Goal: Task Accomplishment & Management: Use online tool/utility

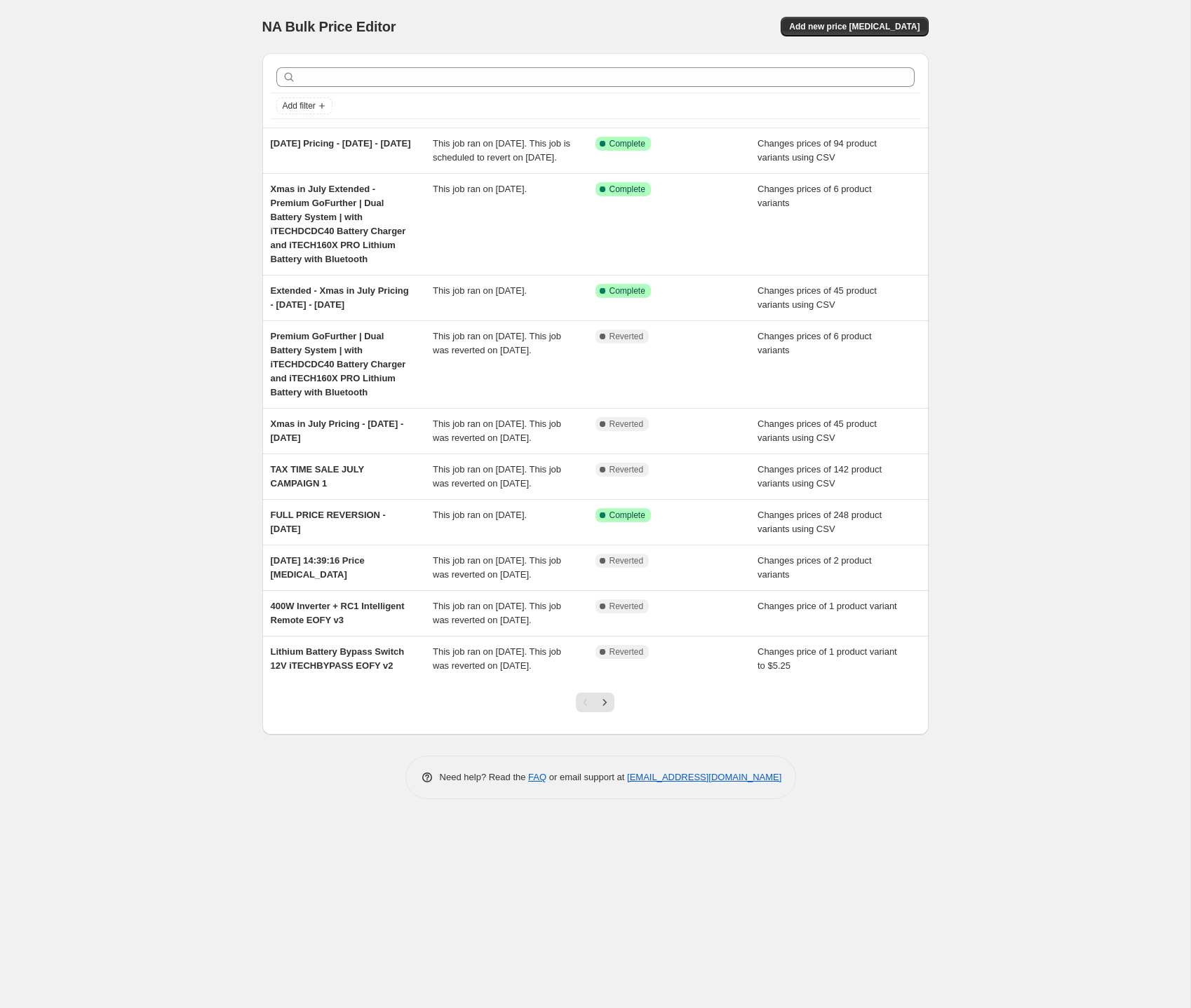
click at [135, 361] on div "NA Bulk Price Editor. This page is ready NA Bulk Price Editor Add new price [ME…" at bounding box center [595, 504] width 1190 height 1008
click at [830, 29] on span "Add new price [MEDICAL_DATA]" at bounding box center [854, 27] width 131 height 11
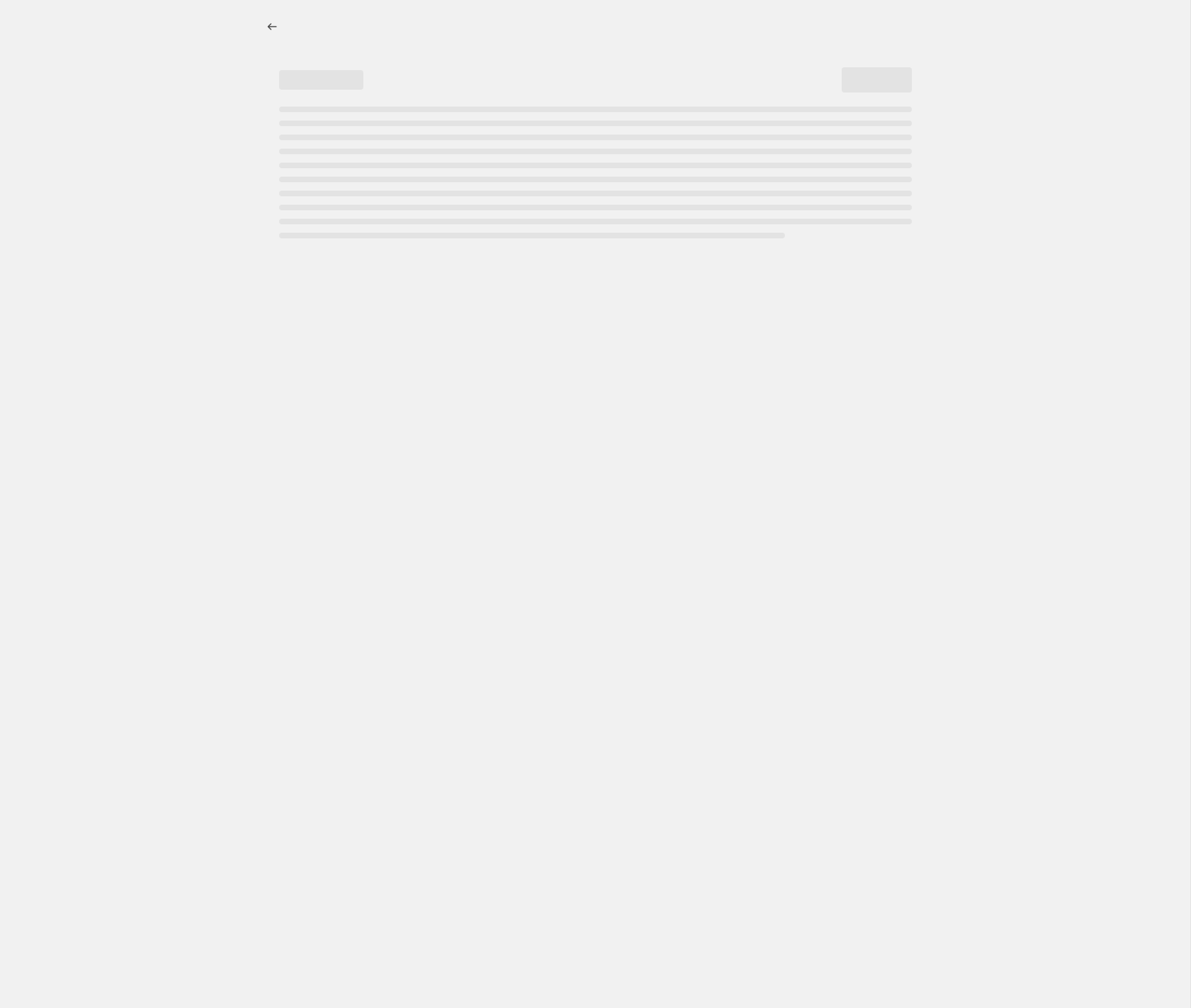
select select "percentage"
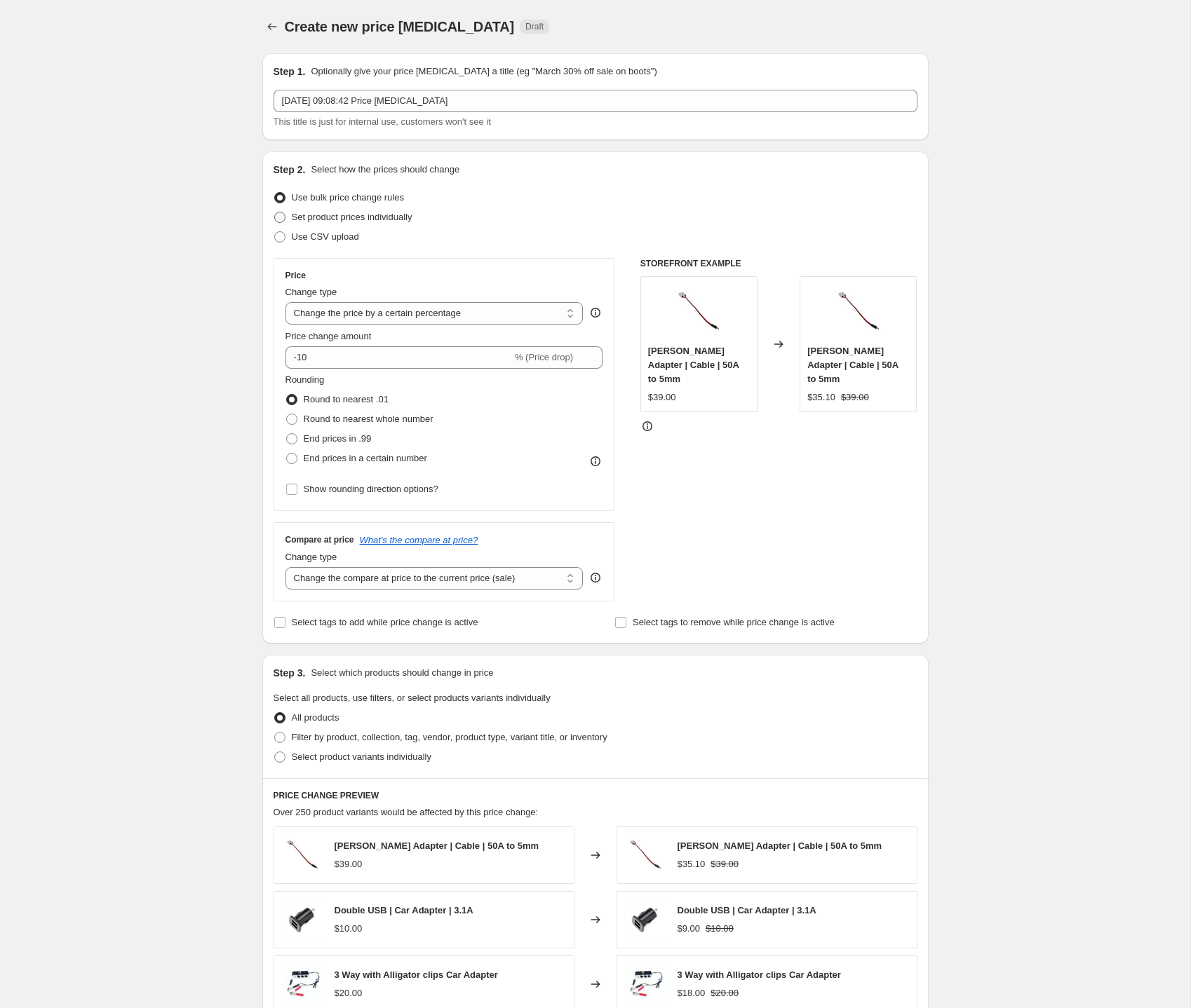
click at [333, 219] on span "Set product prices individually" at bounding box center [352, 217] width 121 height 11
click at [275, 213] on input "Set product prices individually" at bounding box center [274, 212] width 1 height 1
radio input "true"
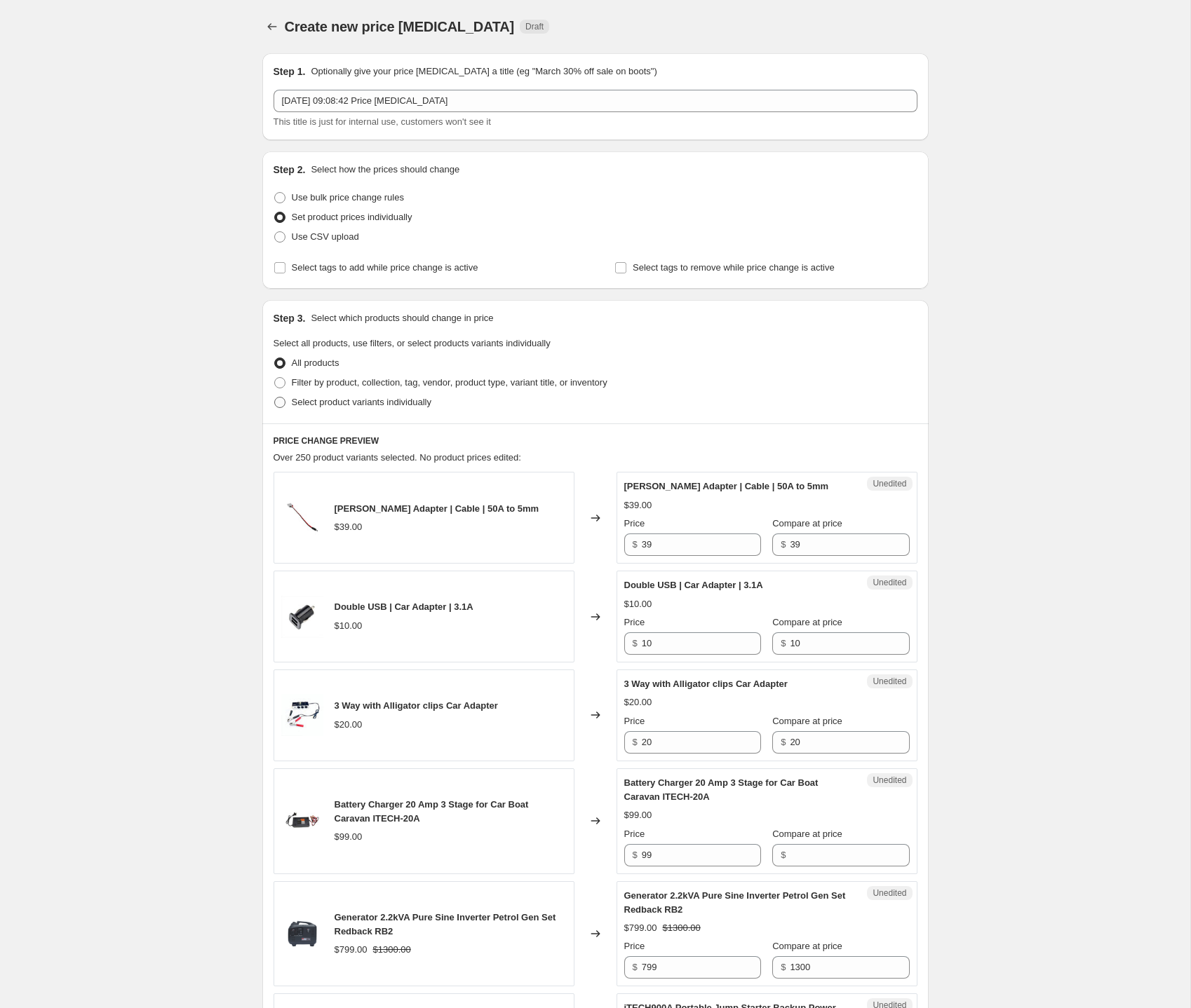
click at [356, 404] on span "Select product variants individually" at bounding box center [361, 402] width 140 height 11
click at [275, 398] on input "Select product variants individually" at bounding box center [274, 397] width 1 height 1
radio input "true"
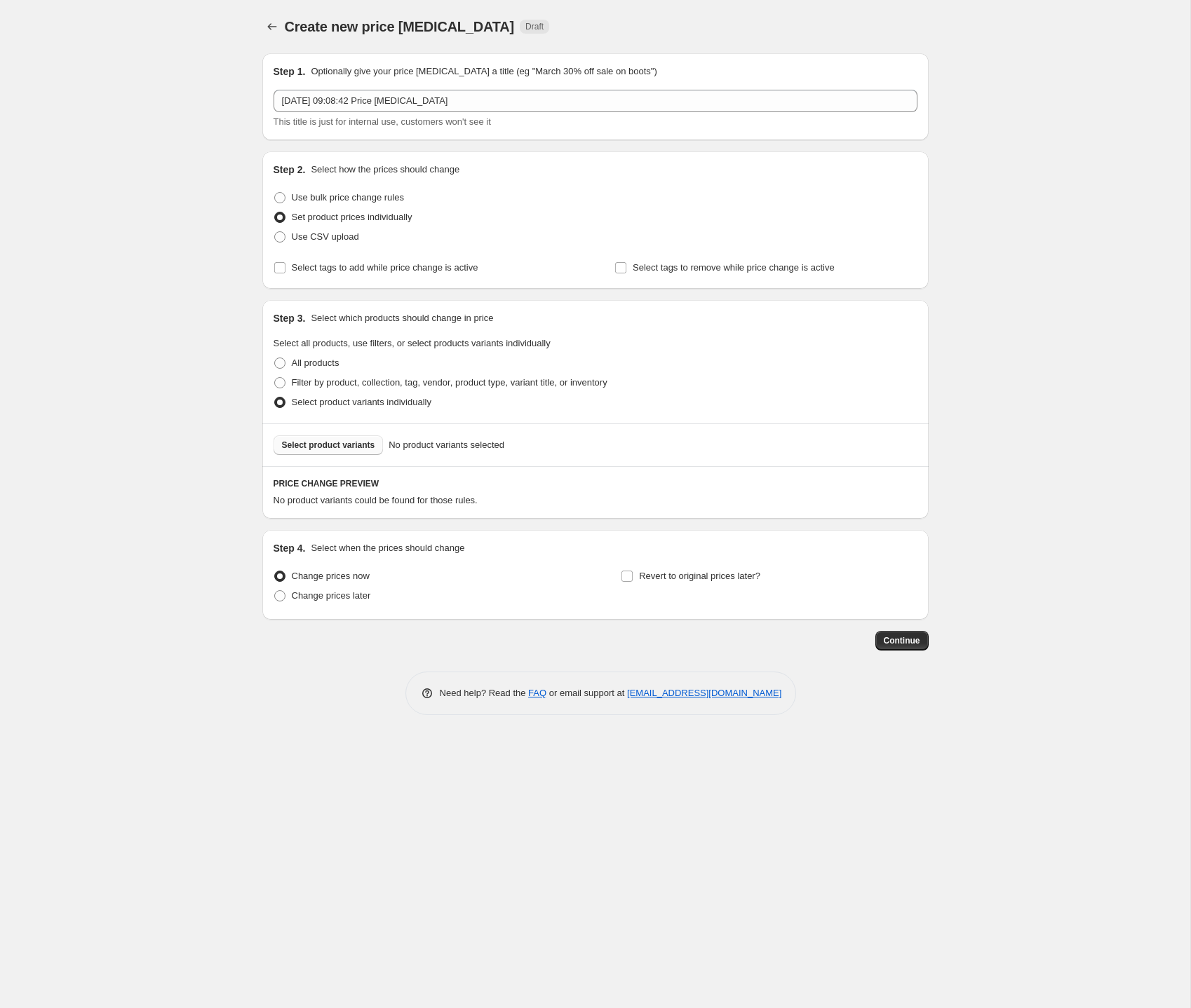
click at [365, 450] on span "Select product variants" at bounding box center [328, 446] width 93 height 11
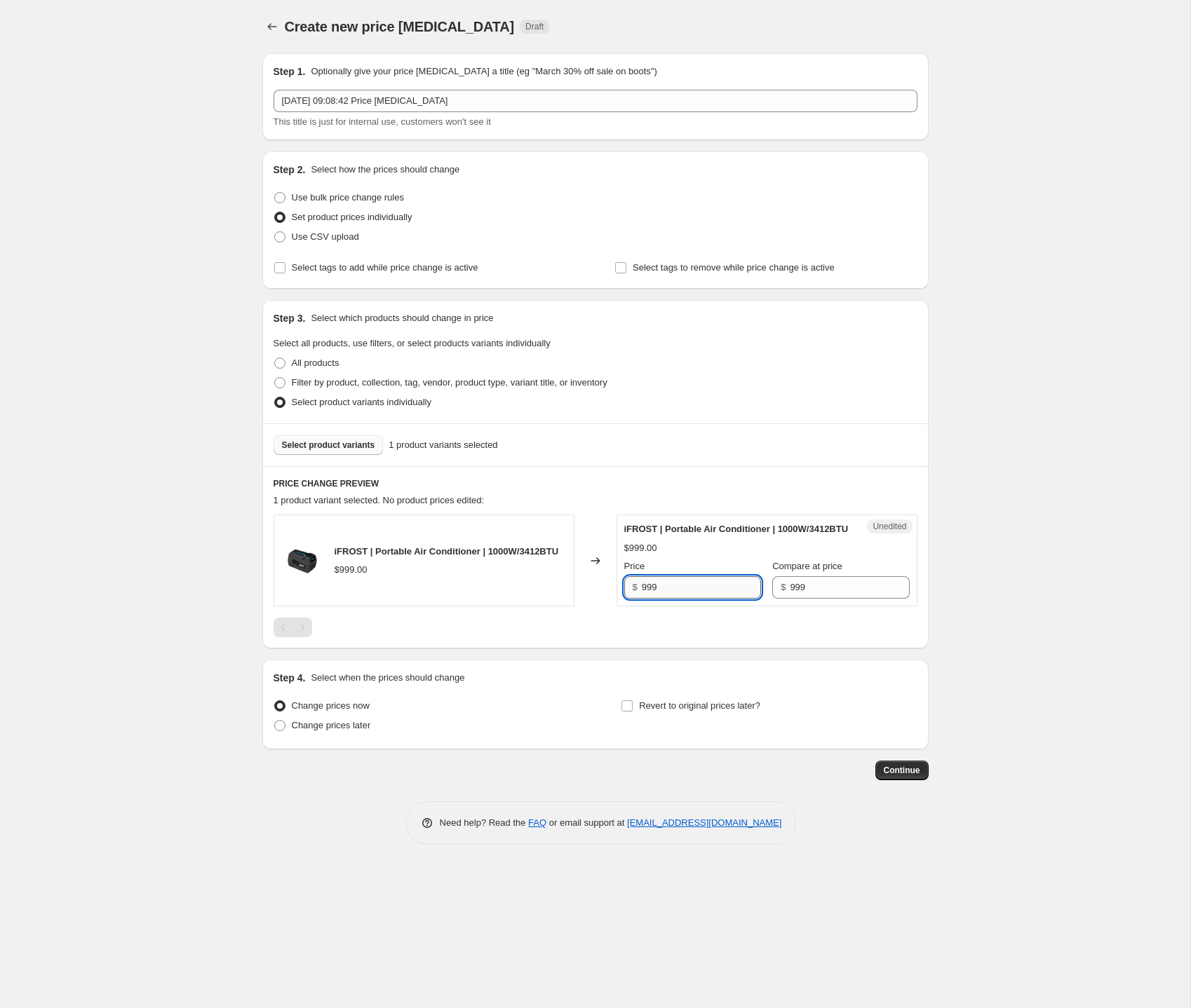
click at [684, 599] on input "999" at bounding box center [701, 588] width 119 height 23
click at [366, 730] on span "Change prices later" at bounding box center [331, 725] width 80 height 11
click at [275, 721] on input "Change prices later" at bounding box center [274, 720] width 1 height 1
radio input "true"
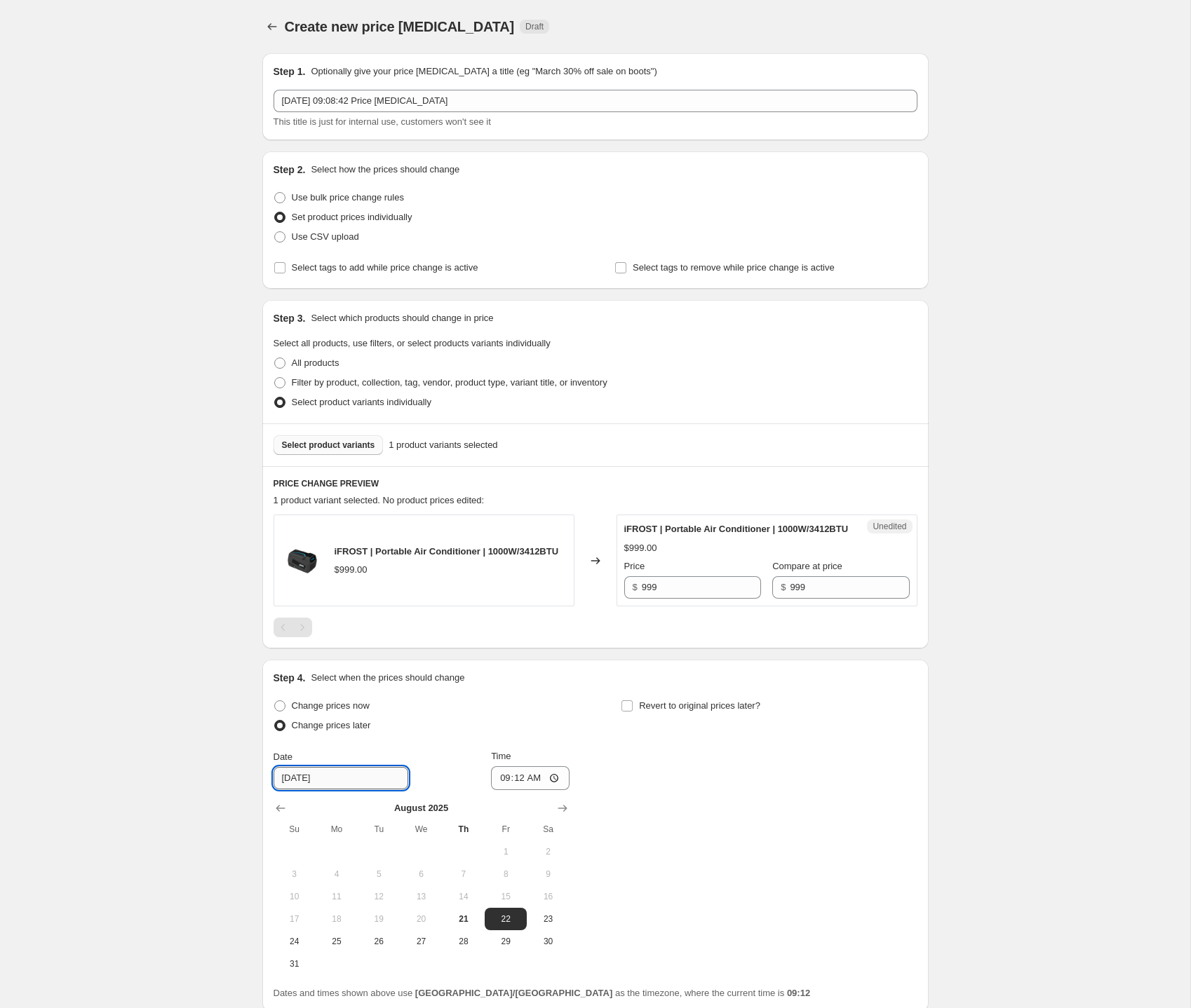
click at [339, 790] on input "[DATE]" at bounding box center [341, 778] width 135 height 23
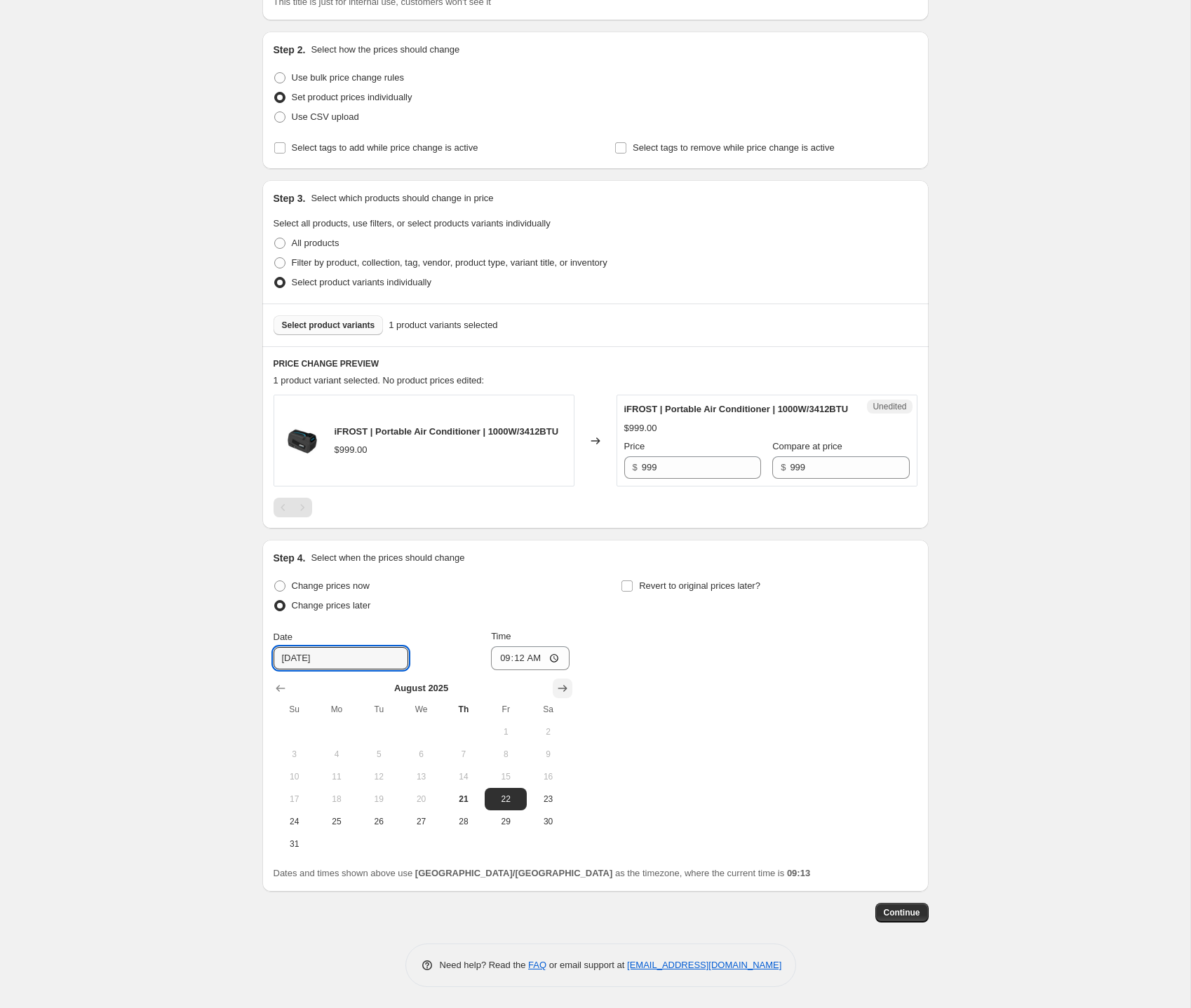
click at [568, 683] on icon "Show next month, September 2025" at bounding box center [562, 688] width 14 height 14
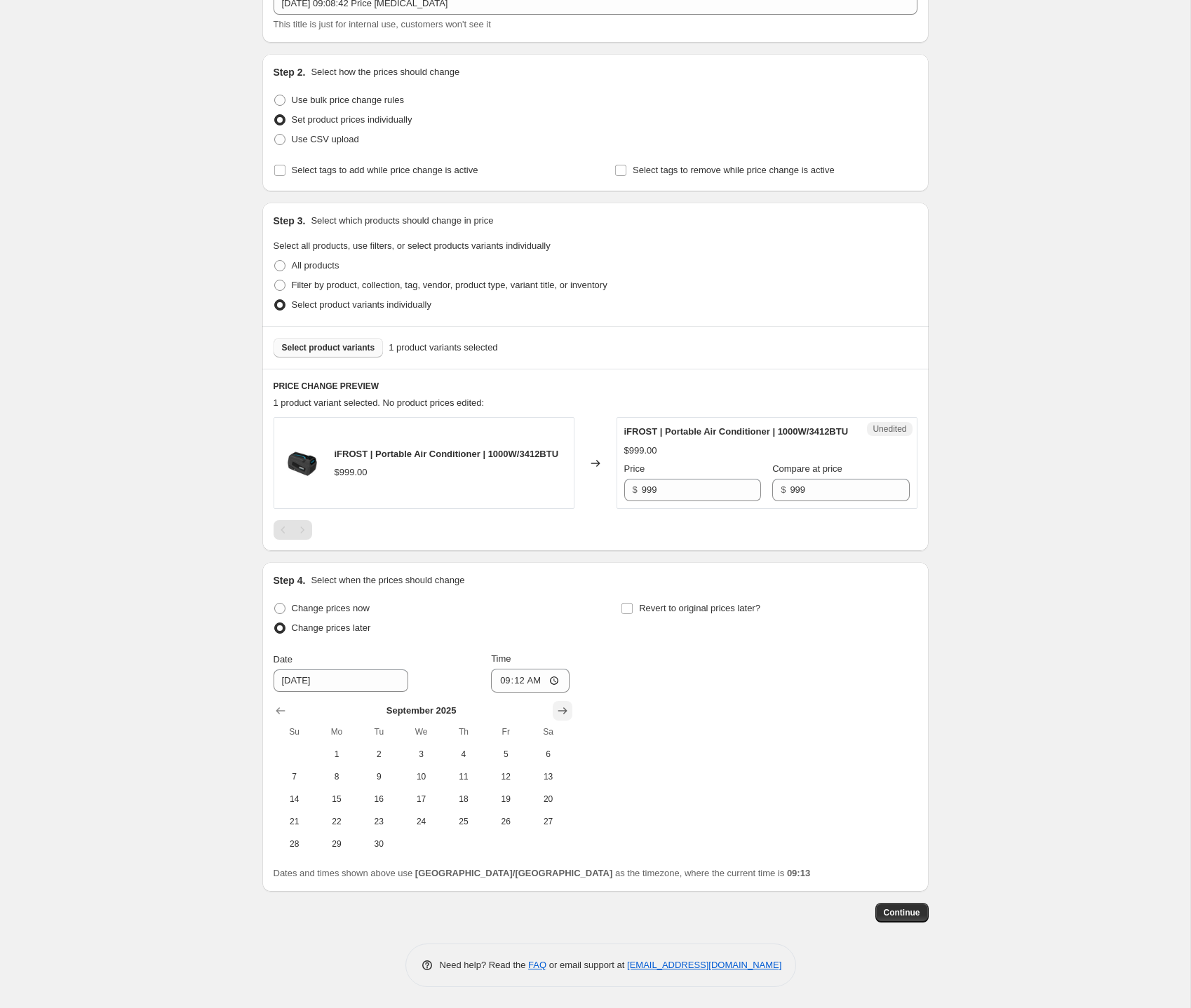
scroll to position [113, 0]
click at [534, 755] on span "6" at bounding box center [548, 754] width 31 height 11
click at [294, 823] on span "21" at bounding box center [295, 821] width 31 height 11
click at [502, 683] on input "09:12" at bounding box center [530, 680] width 79 height 24
click at [337, 816] on span "22" at bounding box center [337, 821] width 31 height 11
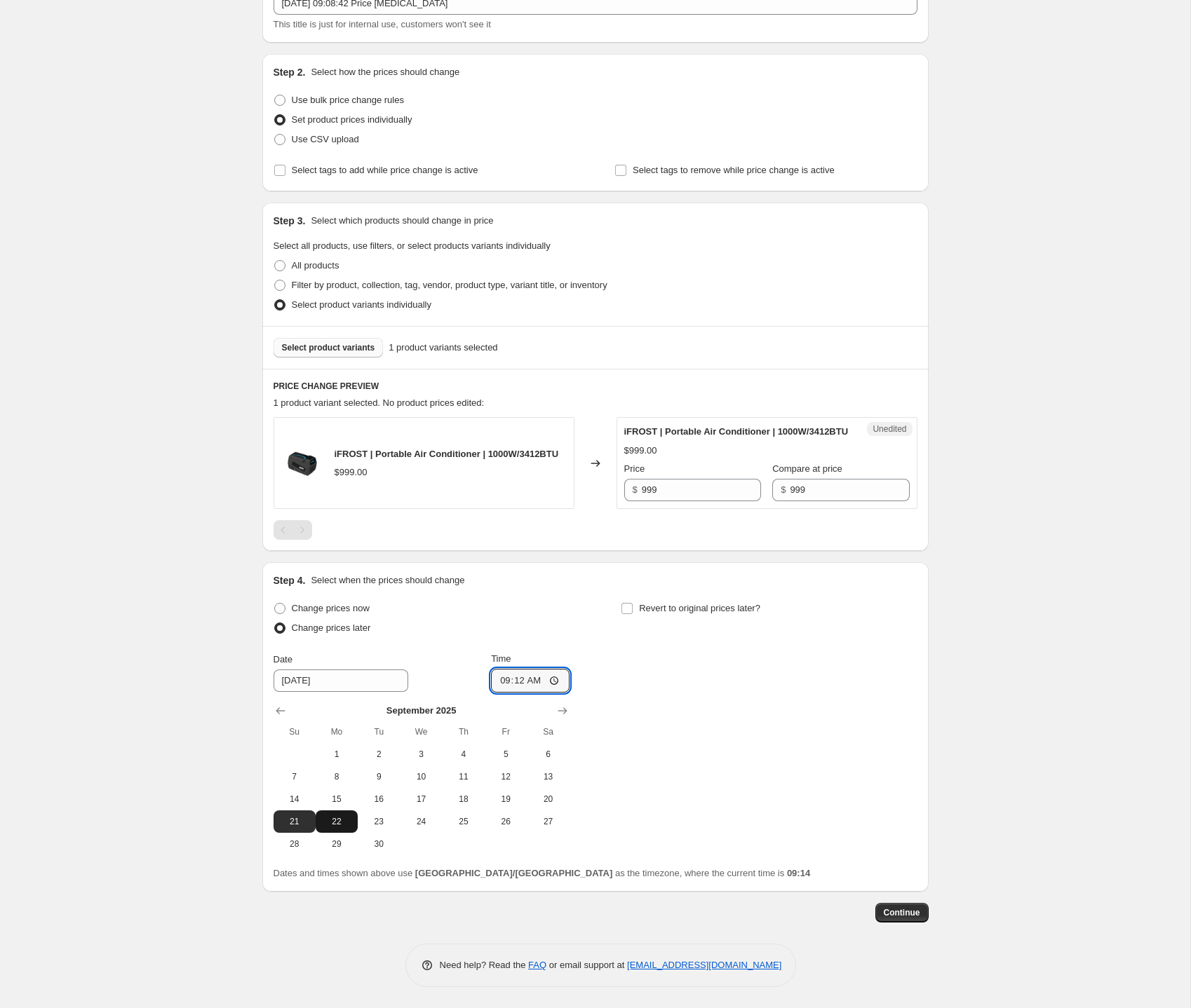
type input "[DATE]"
click at [504, 682] on input "09:12" at bounding box center [530, 680] width 79 height 24
type input "00:01"
click at [670, 704] on div "Change prices now Change prices later Date [DATE] Time 00:[DATE] Mo Tu We Th Fr…" at bounding box center [595, 727] width 644 height 256
click at [913, 914] on span "Continue" at bounding box center [901, 913] width 37 height 11
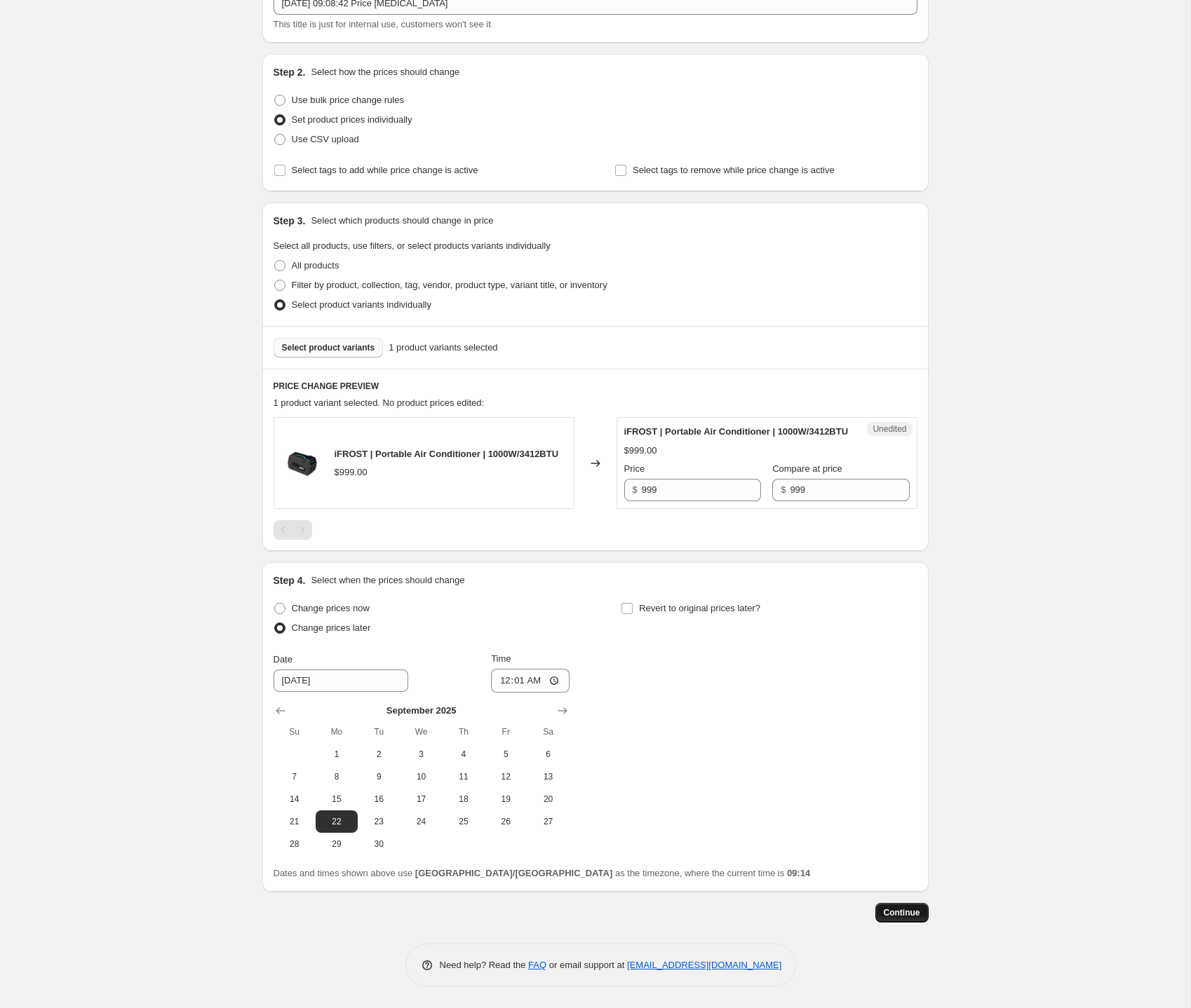
scroll to position [0, 0]
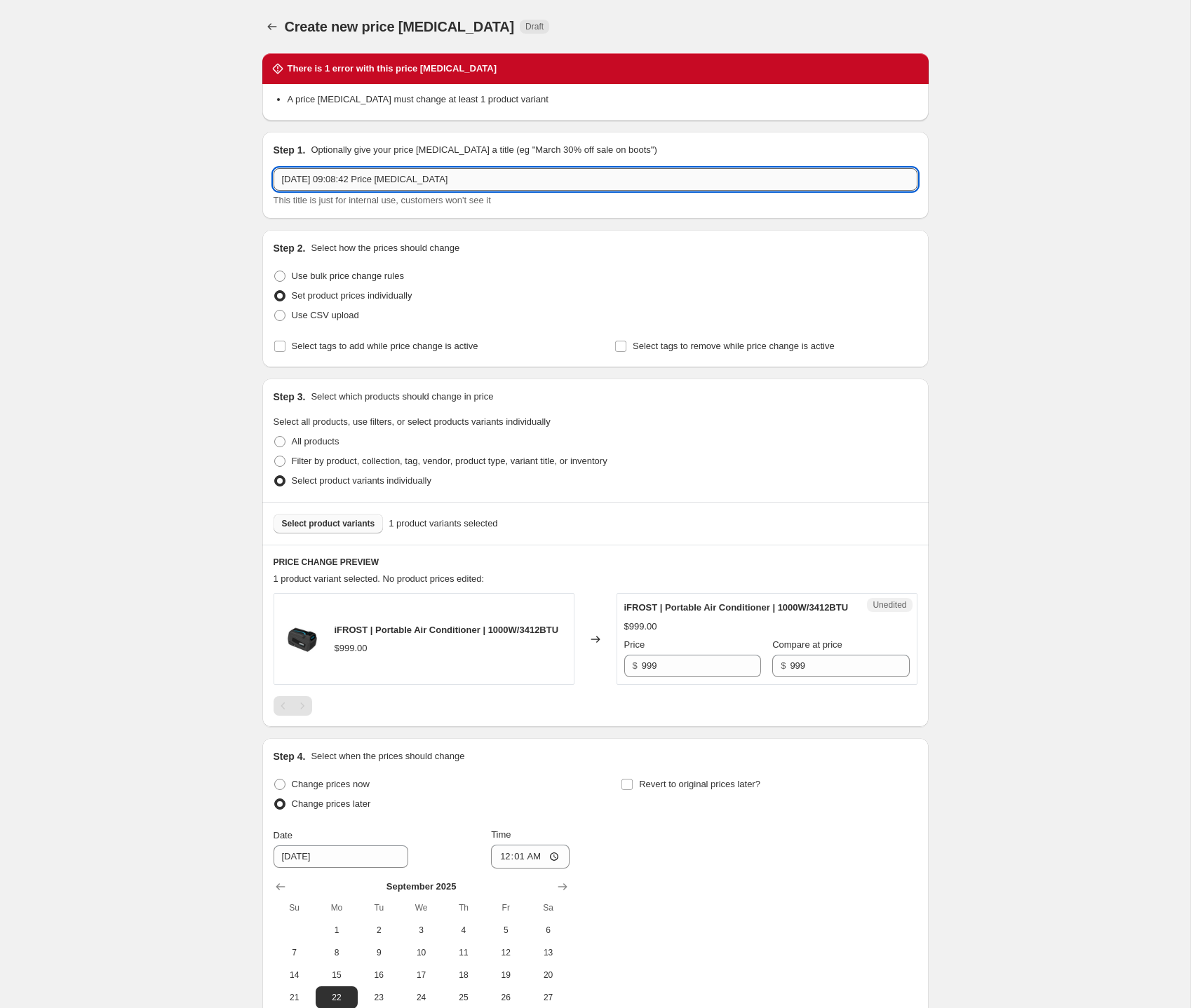
click at [473, 185] on input "[DATE] 09:08:42 Price [MEDICAL_DATA]" at bounding box center [595, 179] width 644 height 23
drag, startPoint x: 645, startPoint y: 684, endPoint x: 653, endPoint y: 691, distance: 10.6
click at [648, 677] on input "999" at bounding box center [701, 666] width 119 height 23
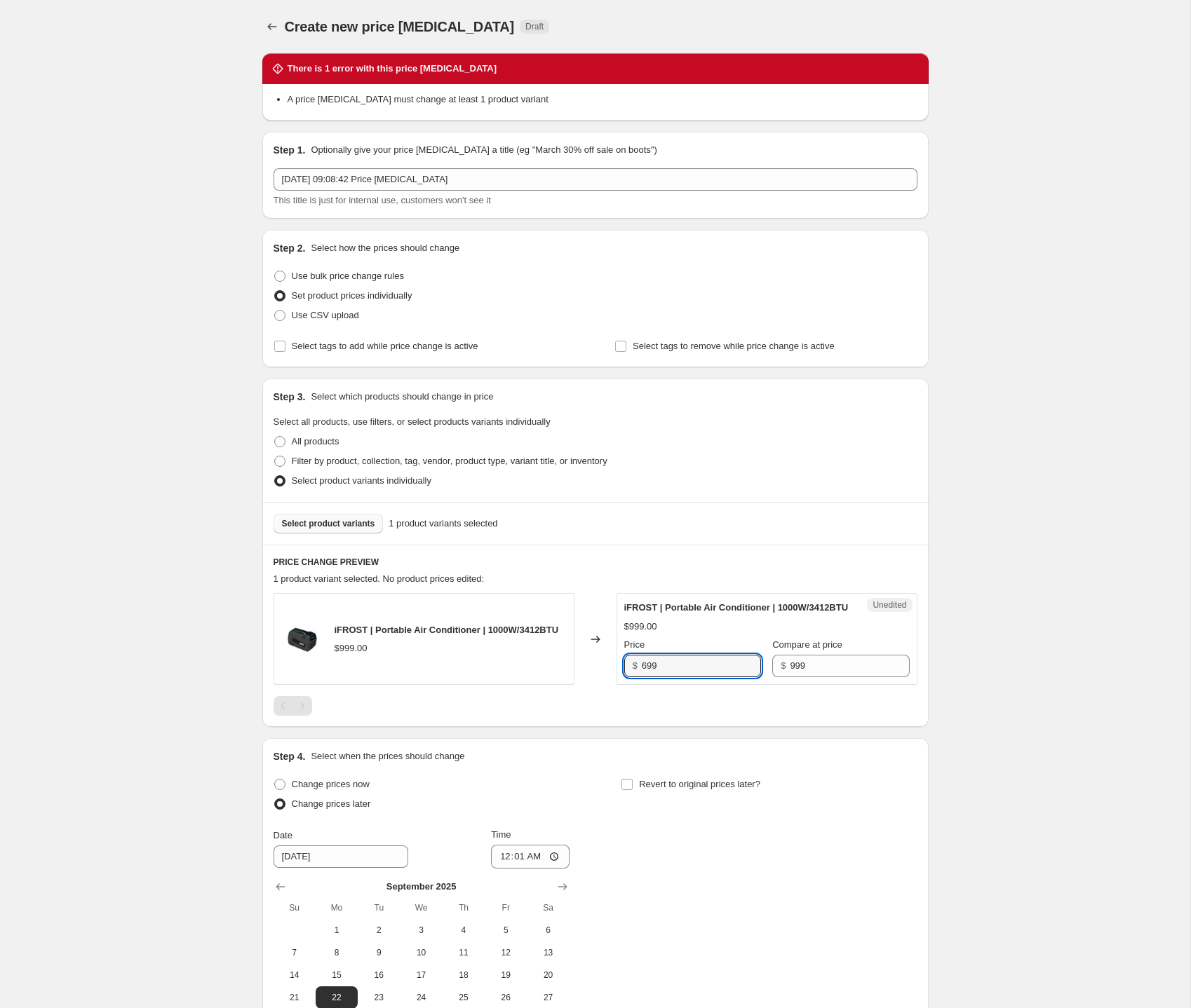
type input "699"
click at [1046, 671] on div "Create new price [MEDICAL_DATA]. This page is ready Create new price [MEDICAL_D…" at bounding box center [595, 592] width 1190 height 1184
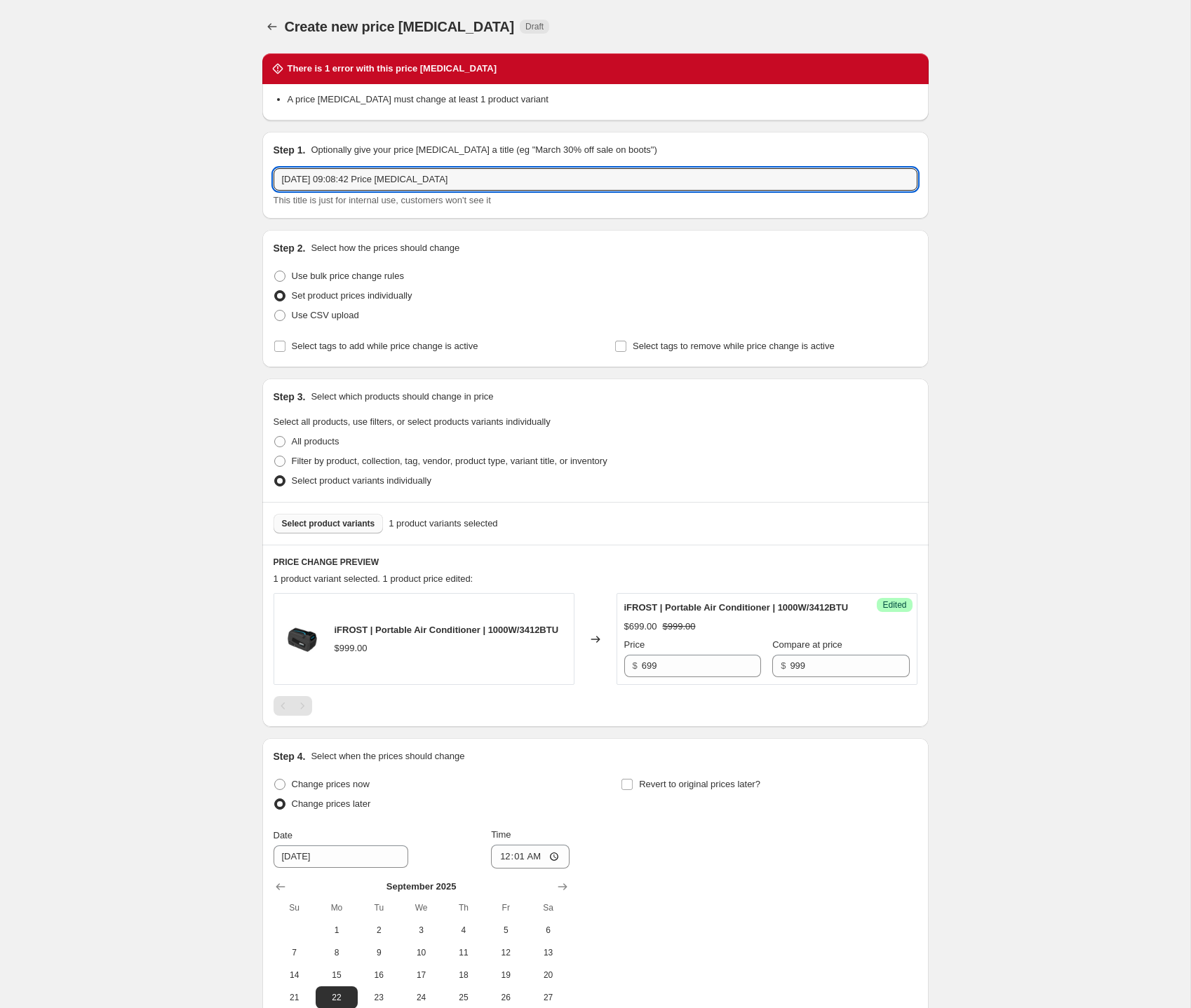
drag, startPoint x: 339, startPoint y: 175, endPoint x: 258, endPoint y: 174, distance: 81.0
click at [258, 174] on div "There is 1 error with this price [MEDICAL_DATA] A price [MEDICAL_DATA] must cha…" at bounding box center [589, 571] width 677 height 1057
type input "iFrost Aircon Change"
drag, startPoint x: 986, startPoint y: 368, endPoint x: 1059, endPoint y: 459, distance: 116.7
click at [986, 368] on div "Create new price [MEDICAL_DATA]. This page is ready Create new price [MEDICAL_D…" at bounding box center [595, 592] width 1190 height 1184
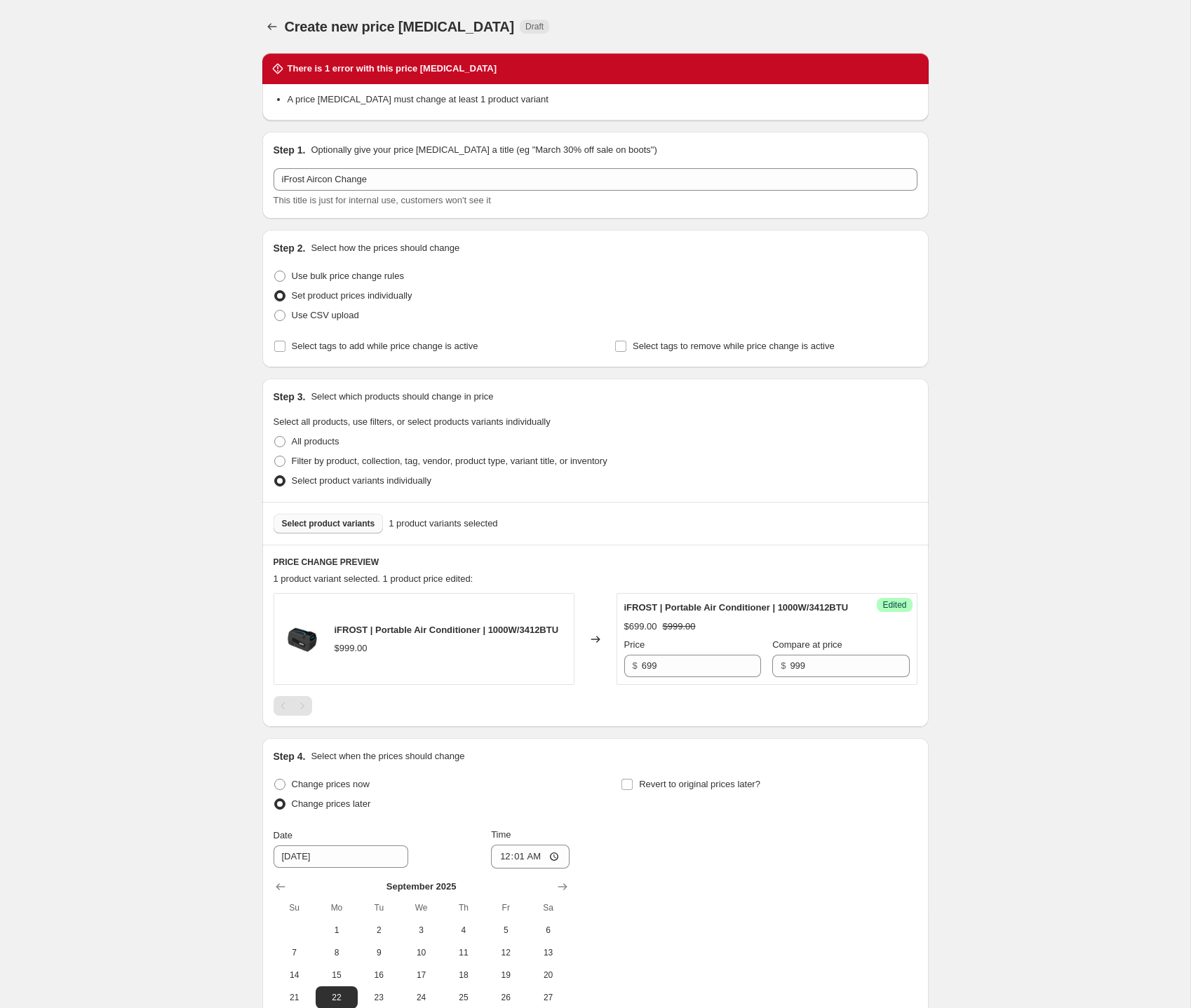
scroll to position [191, 0]
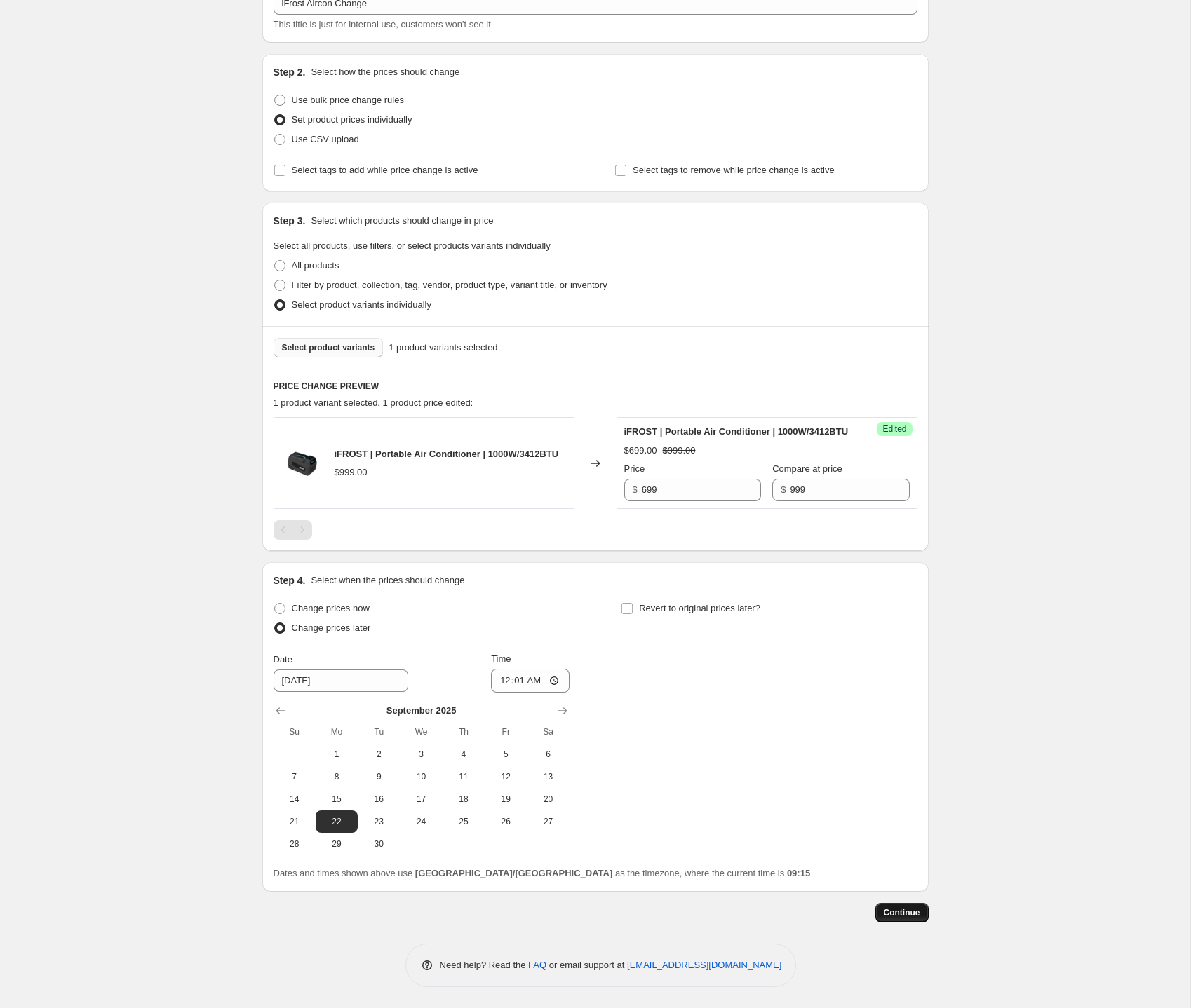
click at [918, 910] on span "Continue" at bounding box center [901, 913] width 37 height 11
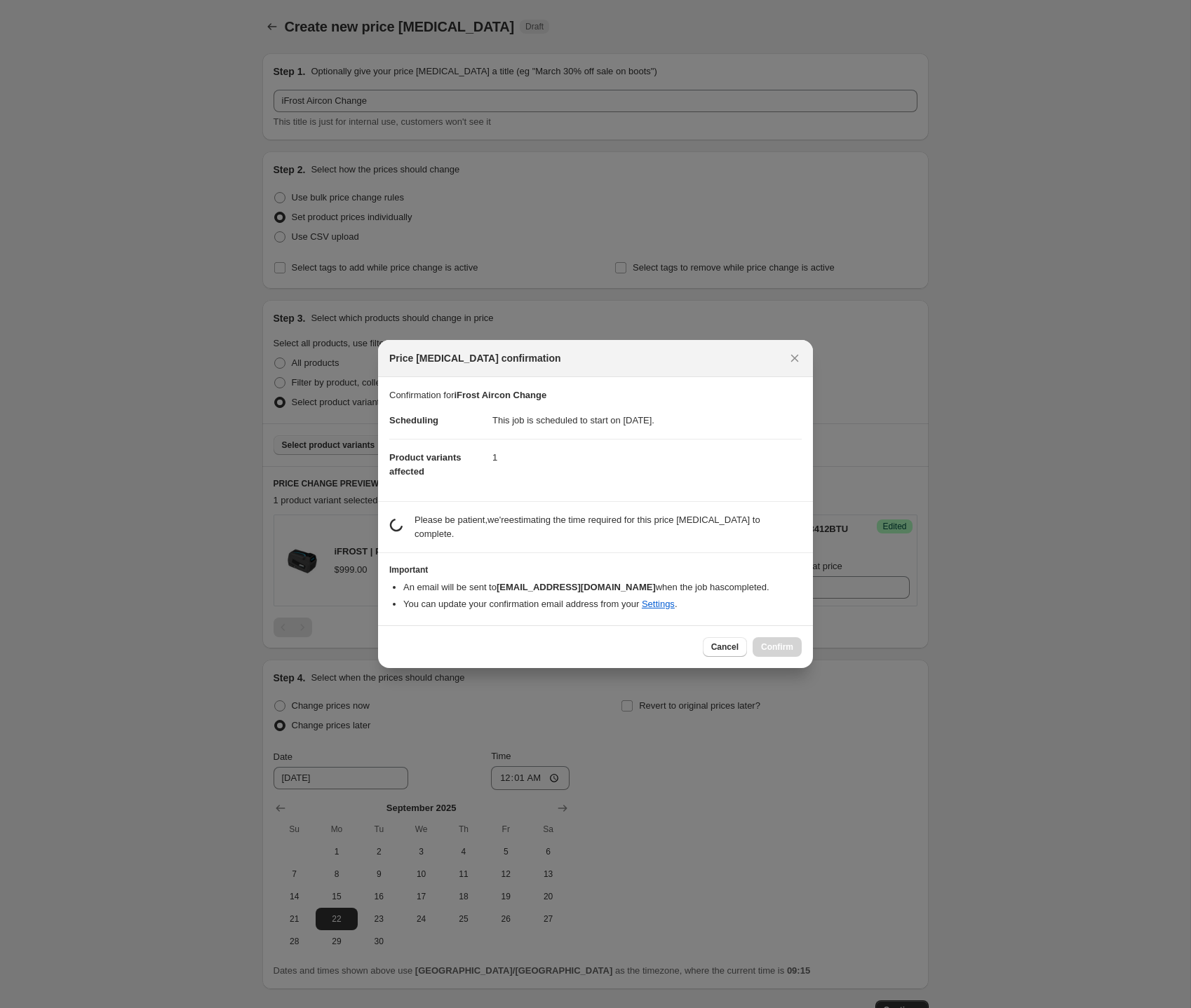
scroll to position [0, 0]
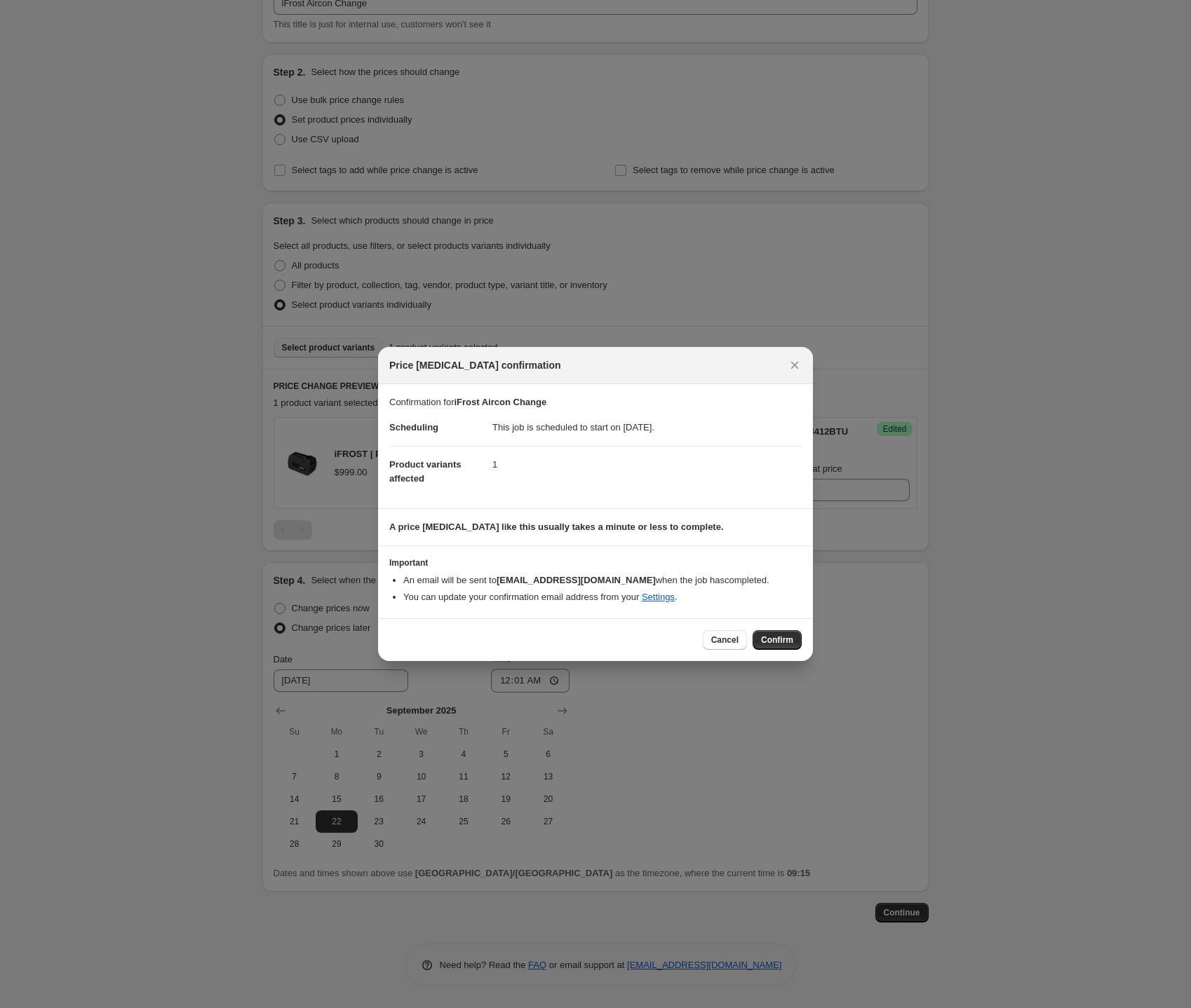
drag, startPoint x: 790, startPoint y: 642, endPoint x: 800, endPoint y: 643, distance: 10.0
click at [792, 642] on span "Confirm" at bounding box center [777, 640] width 32 height 11
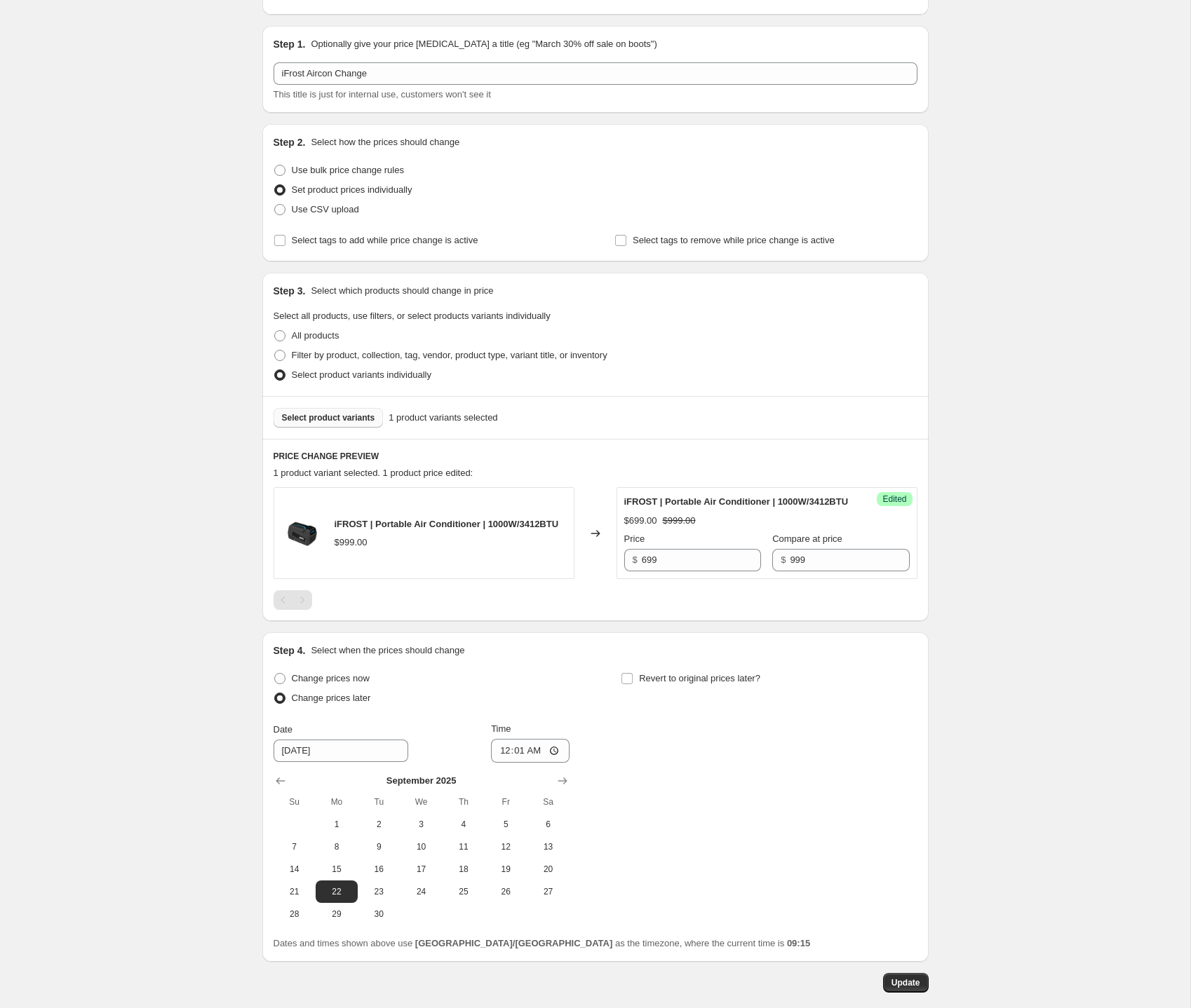
click at [1048, 622] on div "iFrost Aircon Change. This page is ready iFrost Aircon Change Info Scheduled Co…" at bounding box center [595, 482] width 1190 height 1191
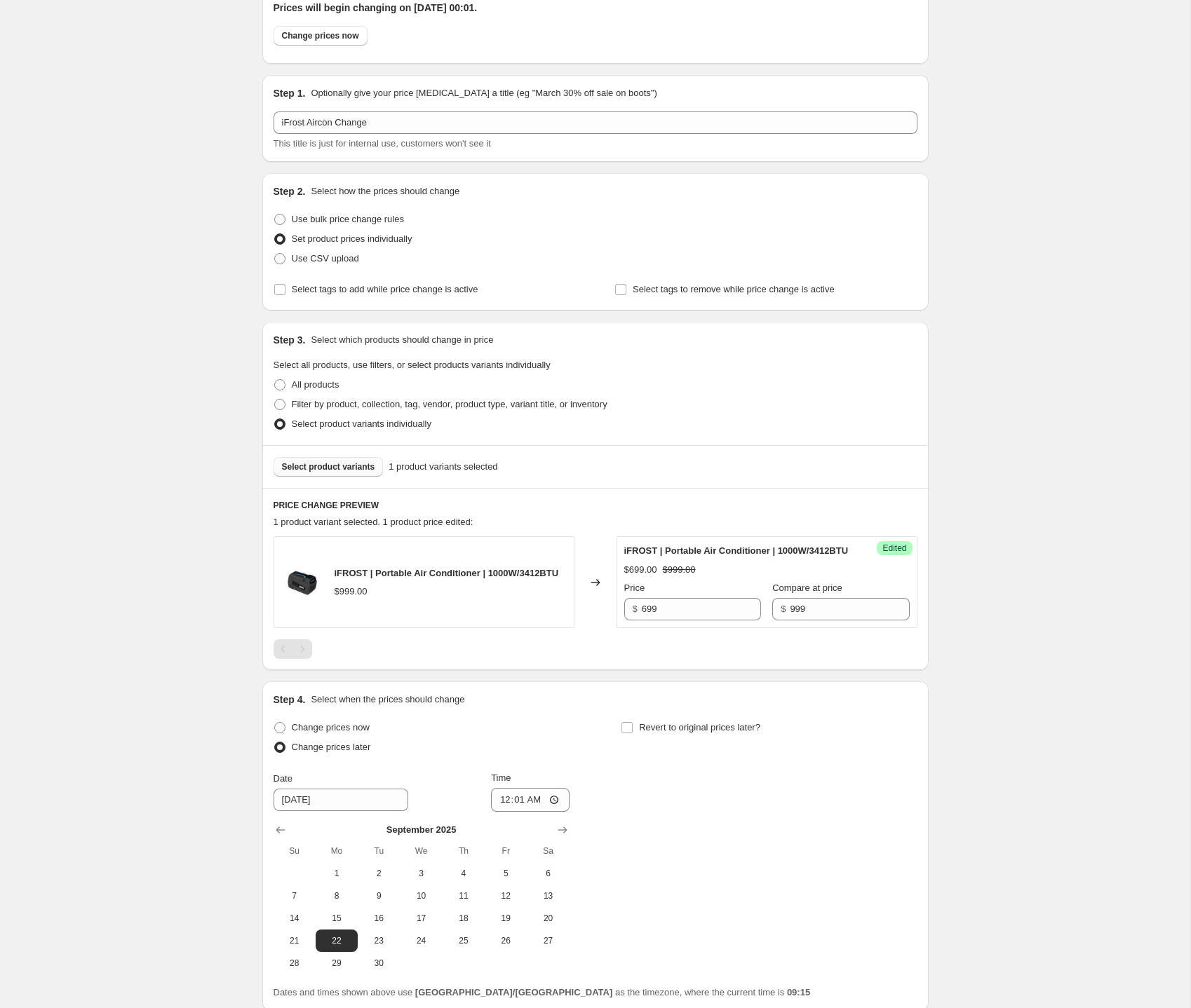
scroll to position [59, 0]
